Goal: Information Seeking & Learning: Learn about a topic

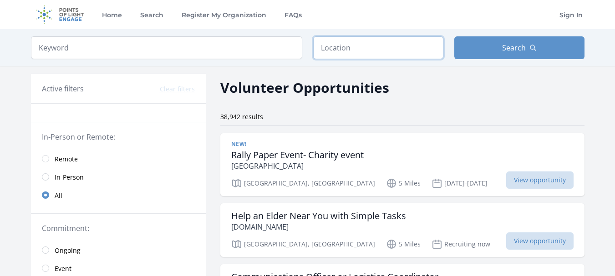
click at [343, 50] on input "text" at bounding box center [378, 47] width 130 height 23
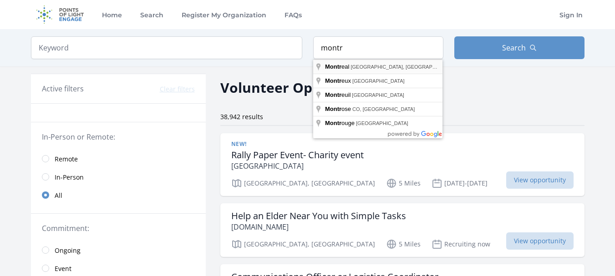
type input "Montreal, QC, Canada"
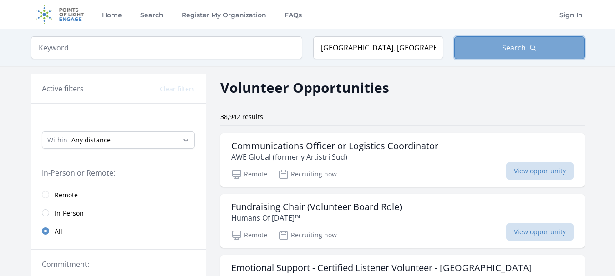
click at [516, 45] on span "Search" at bounding box center [514, 47] width 24 height 11
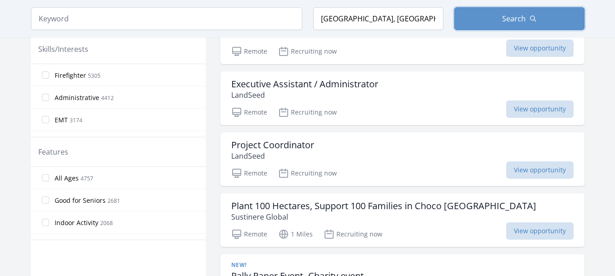
scroll to position [433, 0]
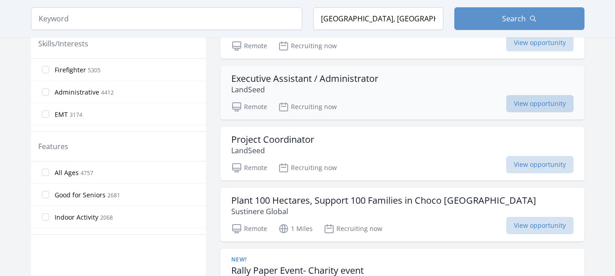
click at [506, 96] on span "View opportunity" at bounding box center [539, 103] width 67 height 17
click at [506, 107] on span "View opportunity" at bounding box center [539, 103] width 67 height 17
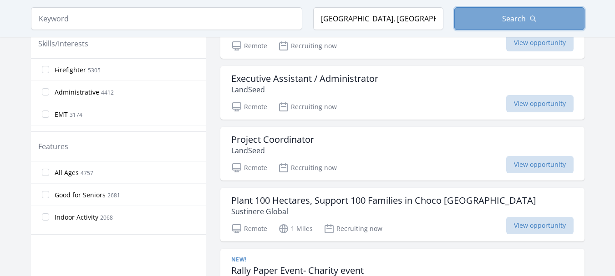
click at [517, 19] on span "Search" at bounding box center [514, 18] width 24 height 11
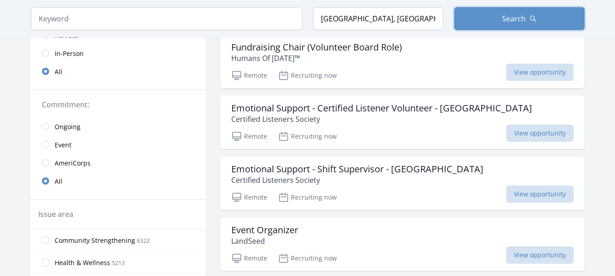
scroll to position [0, 0]
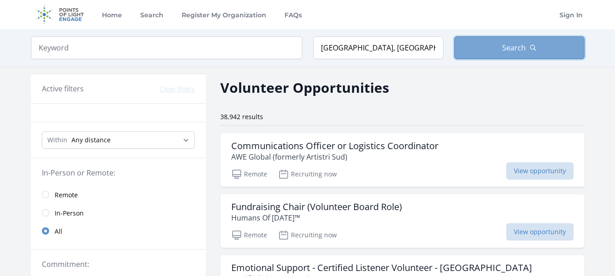
click at [502, 48] on span "Search" at bounding box center [514, 47] width 24 height 11
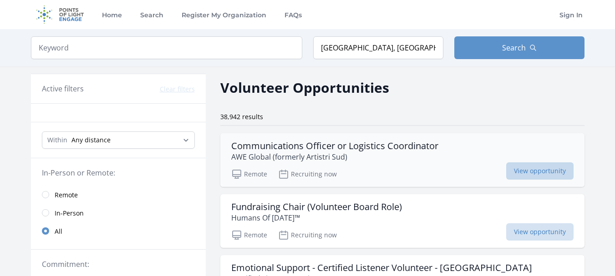
click at [506, 170] on span "View opportunity" at bounding box center [539, 171] width 67 height 17
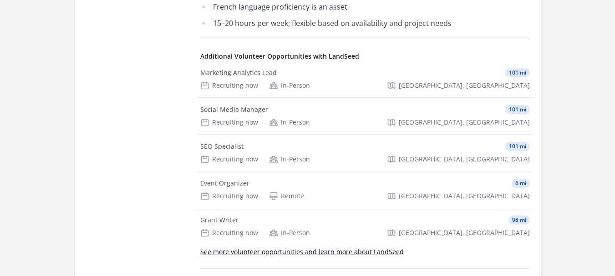
scroll to position [1115, 0]
